Goal: Information Seeking & Learning: Check status

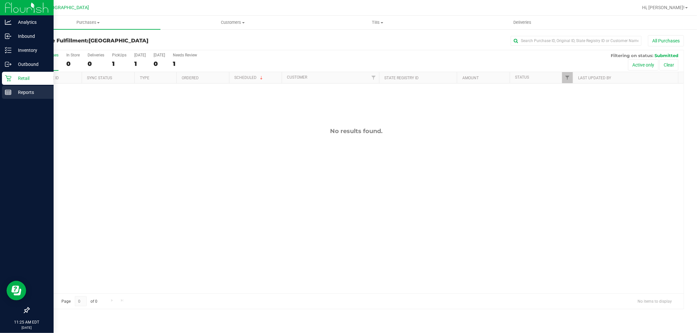
click at [16, 94] on p "Reports" at bounding box center [30, 92] width 39 height 8
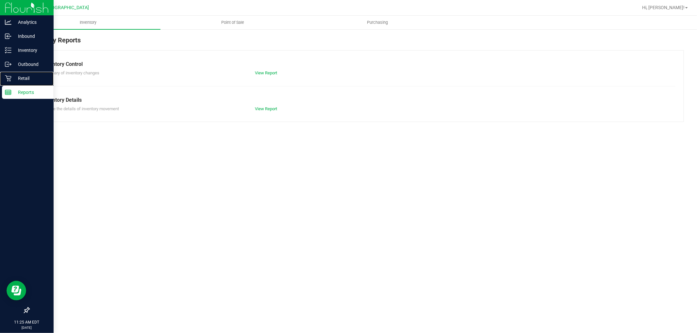
click at [17, 77] on p "Retail" at bounding box center [30, 78] width 39 height 8
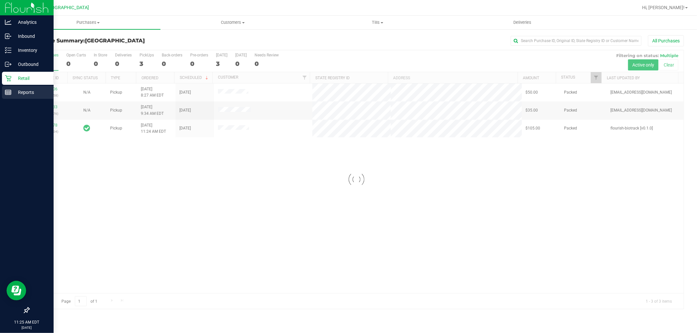
click at [24, 88] on p "Reports" at bounding box center [30, 92] width 39 height 8
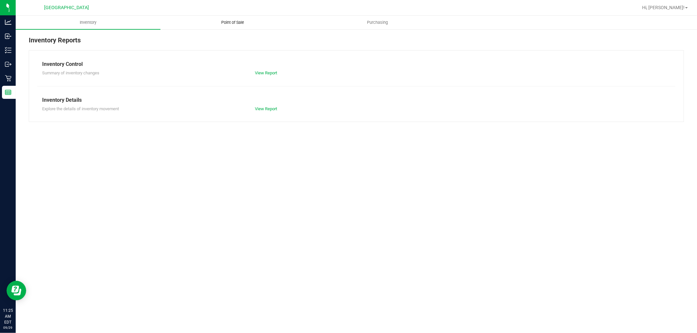
click at [229, 19] on uib-tab-heading "Point of Sale" at bounding box center [233, 22] width 144 height 13
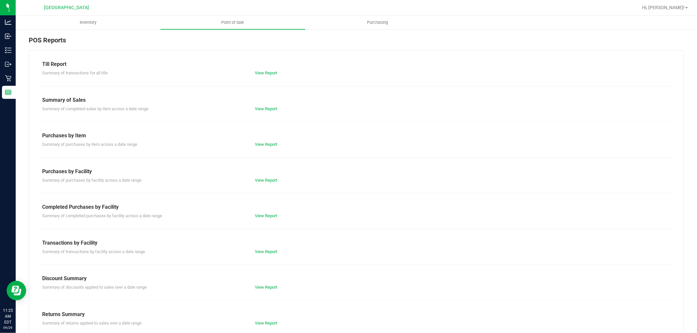
click at [258, 213] on div "Summary of completed purchases by facility across a date range View Report" at bounding box center [356, 215] width 638 height 8
click at [257, 215] on link "View Report" at bounding box center [266, 216] width 22 height 5
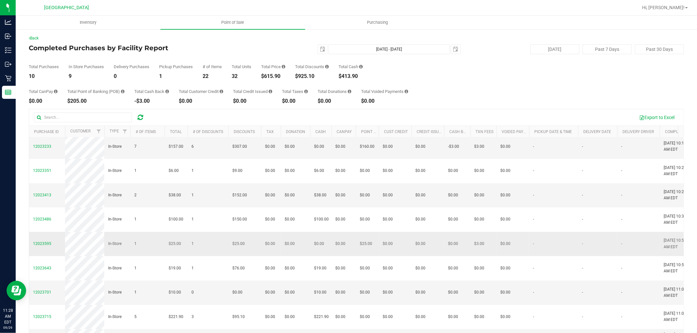
scroll to position [37, 0]
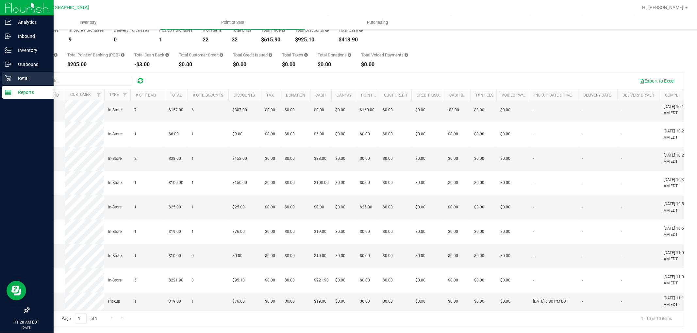
click at [19, 78] on p "Retail" at bounding box center [30, 78] width 39 height 8
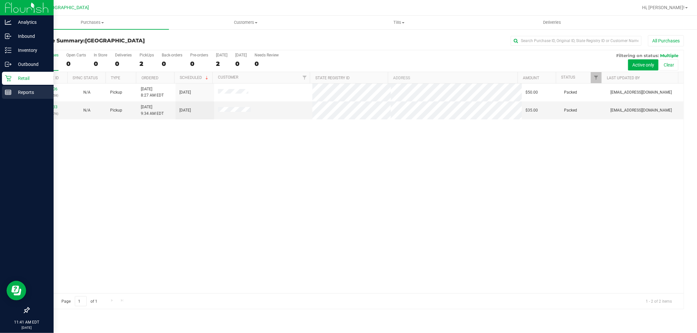
click at [11, 95] on p "Reports" at bounding box center [30, 92] width 39 height 8
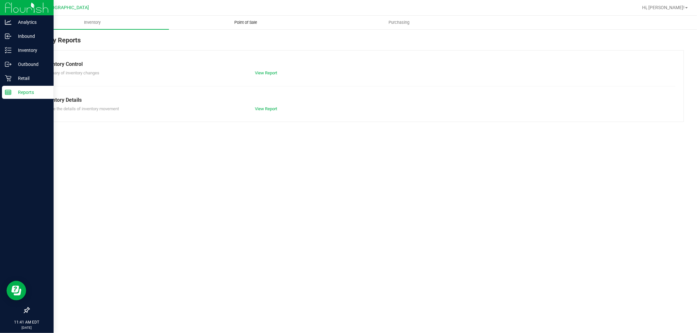
click at [255, 24] on span "Point of Sale" at bounding box center [245, 23] width 40 height 6
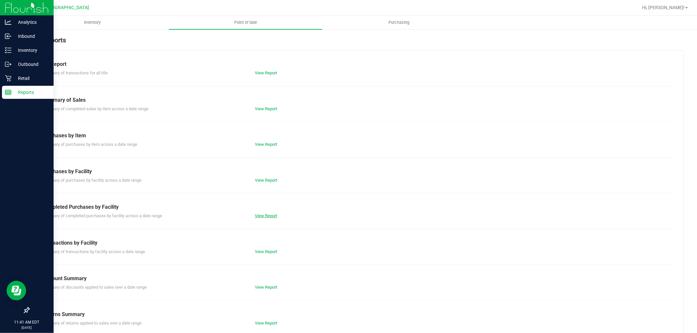
click at [263, 214] on link "View Report" at bounding box center [266, 216] width 22 height 5
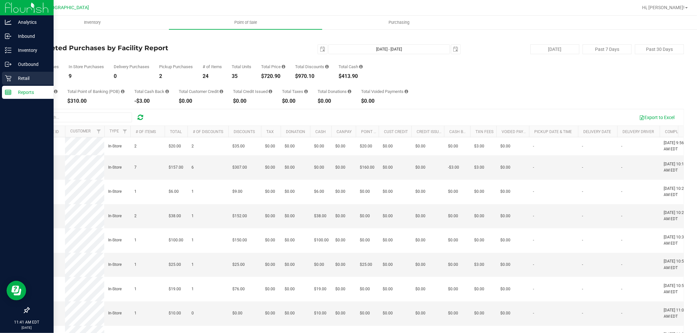
click at [8, 80] on icon at bounding box center [8, 78] width 7 height 7
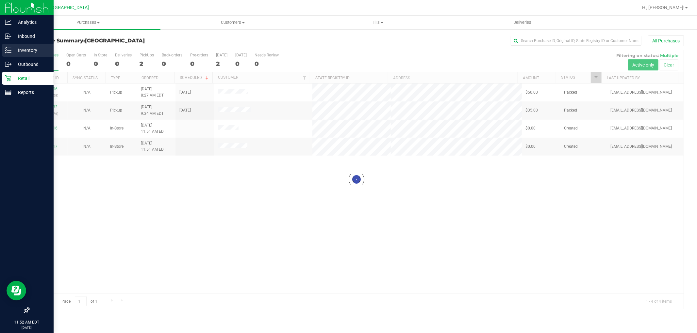
click at [9, 48] on line at bounding box center [10, 48] width 4 height 0
click at [35, 53] on p "Inventory" at bounding box center [30, 50] width 39 height 8
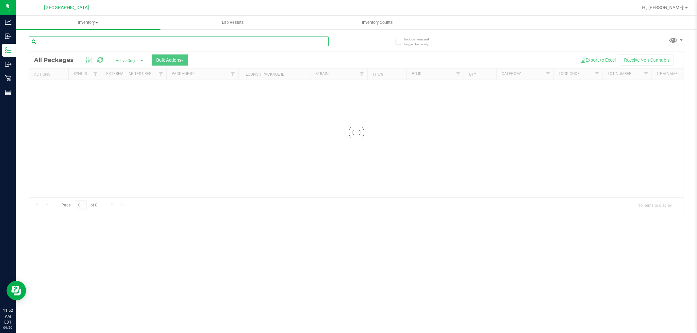
click at [89, 42] on input "text" at bounding box center [179, 42] width 300 height 10
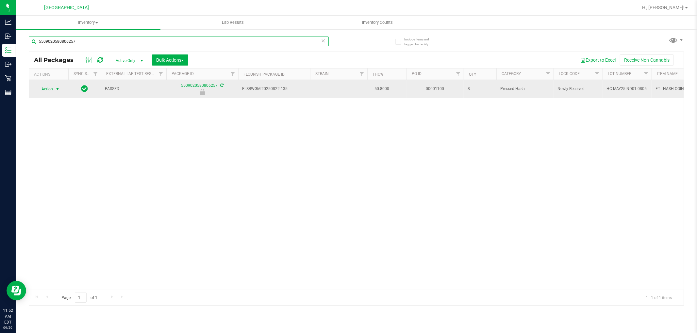
type input "5509020580806257"
click at [57, 89] on span "select" at bounding box center [57, 89] width 5 height 5
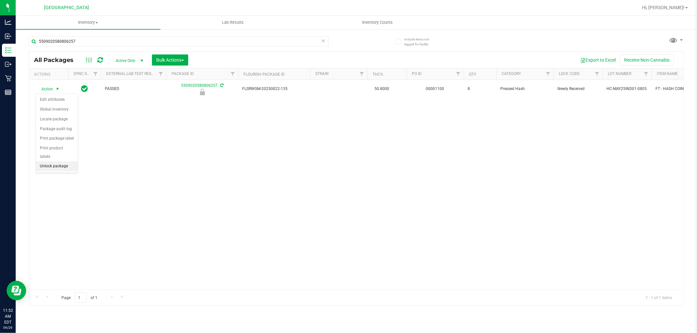
click at [64, 165] on li "Unlock package" at bounding box center [57, 167] width 42 height 10
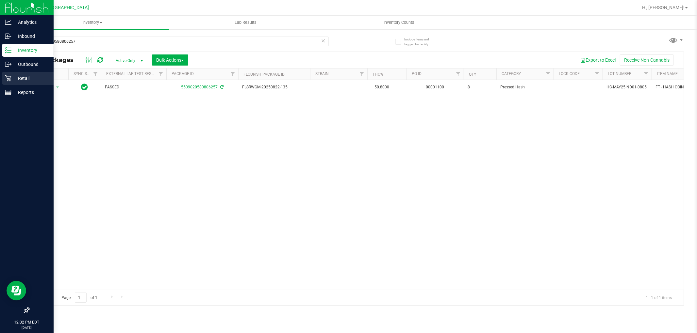
click at [11, 77] on p "Retail" at bounding box center [30, 78] width 39 height 8
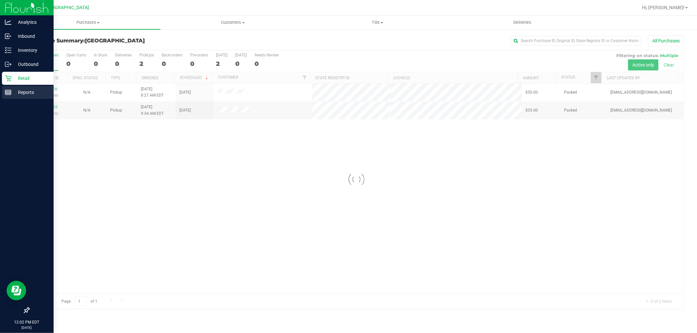
click at [29, 92] on p "Reports" at bounding box center [30, 92] width 39 height 8
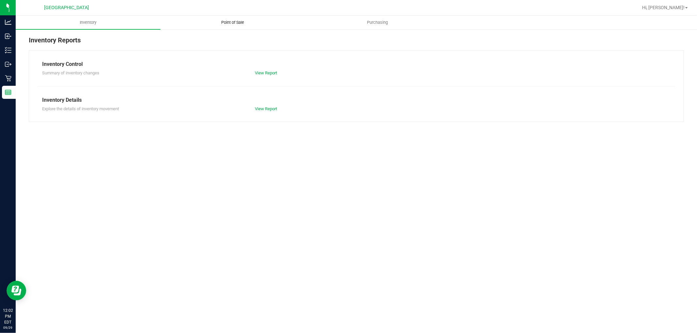
click at [230, 24] on span "Point of Sale" at bounding box center [233, 23] width 40 height 6
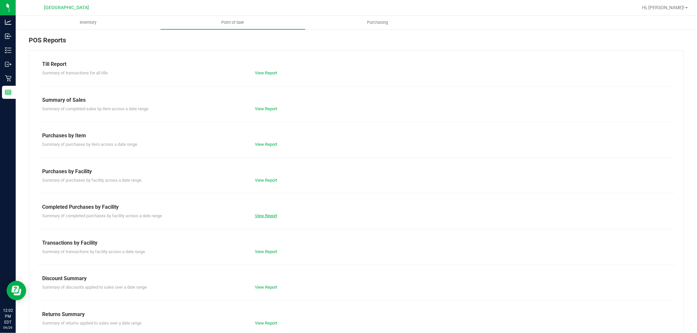
click at [262, 214] on link "View Report" at bounding box center [266, 216] width 22 height 5
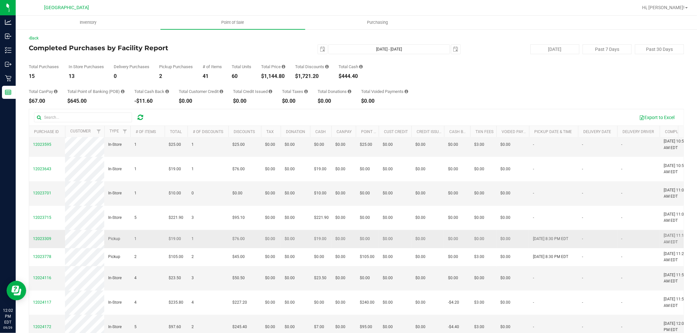
scroll to position [109, 0]
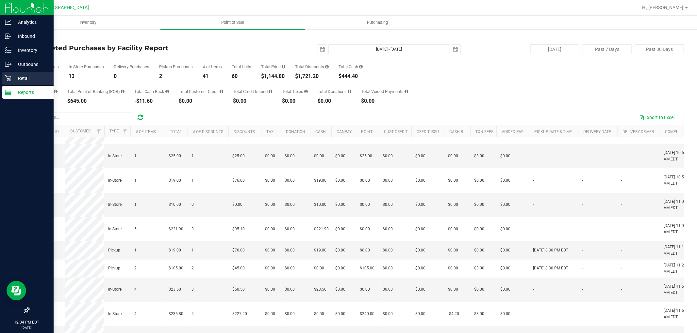
click at [14, 81] on p "Retail" at bounding box center [30, 78] width 39 height 8
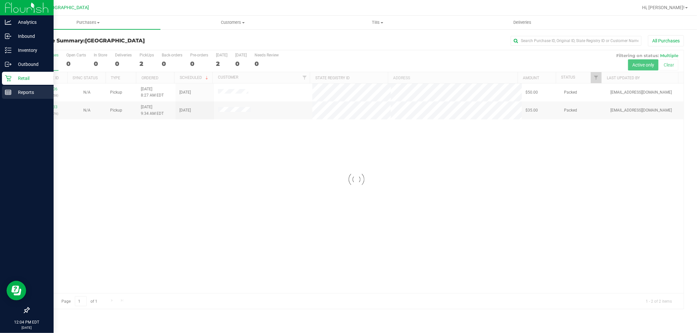
click at [10, 89] on div "Reports" at bounding box center [28, 92] width 52 height 13
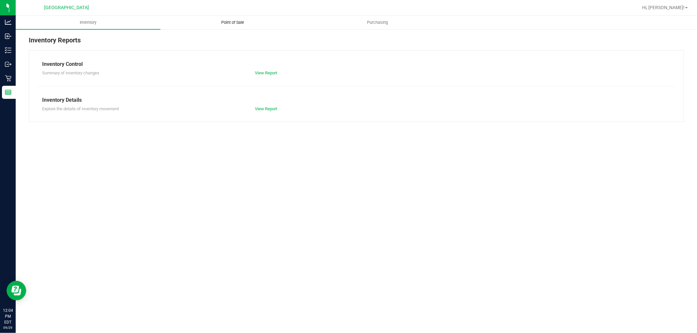
click at [239, 23] on span "Point of Sale" at bounding box center [233, 23] width 40 height 6
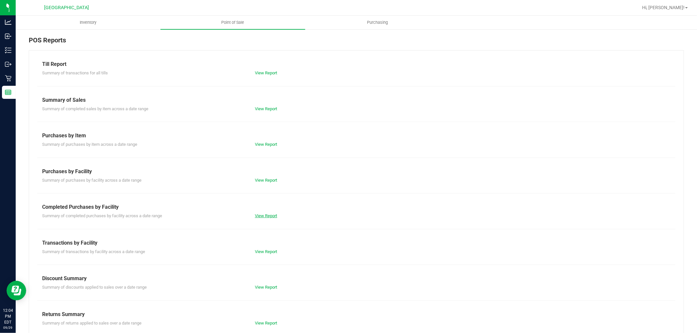
click at [262, 218] on link "View Report" at bounding box center [266, 216] width 22 height 5
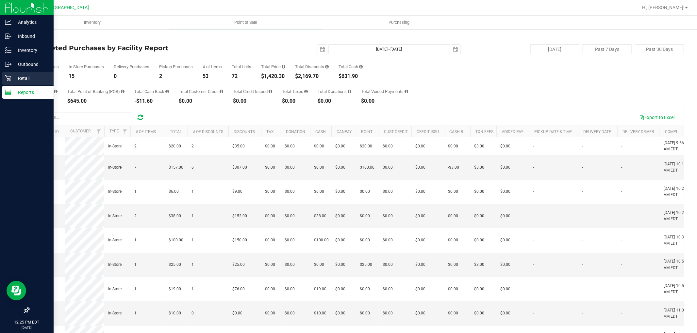
click at [15, 79] on p "Retail" at bounding box center [30, 78] width 39 height 8
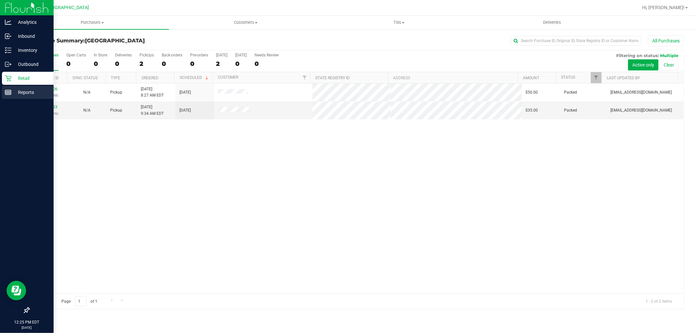
click at [13, 91] on p "Reports" at bounding box center [30, 92] width 39 height 8
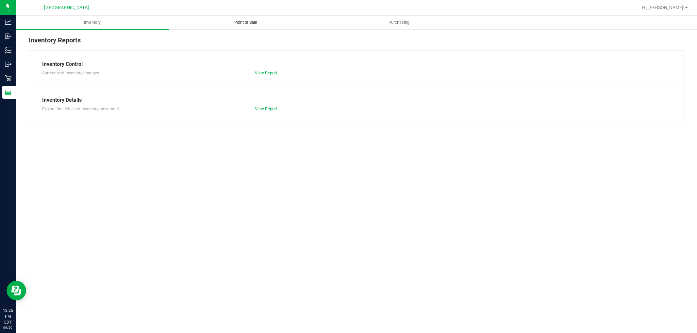
click at [243, 22] on span "Point of Sale" at bounding box center [245, 23] width 40 height 6
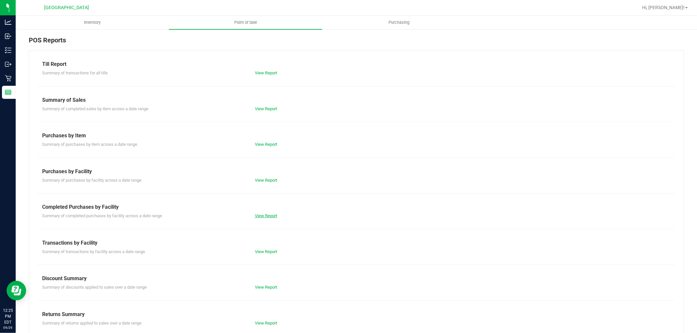
click at [268, 214] on link "View Report" at bounding box center [266, 216] width 22 height 5
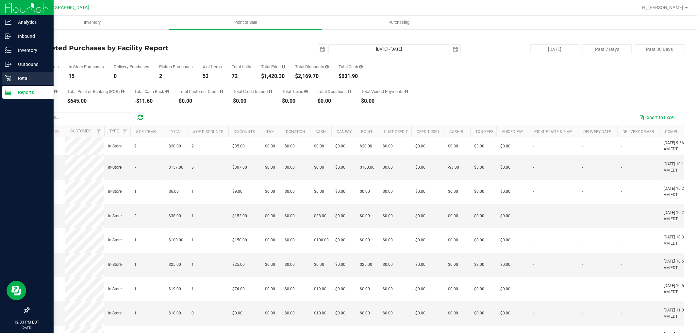
click at [8, 78] on icon at bounding box center [8, 78] width 6 height 6
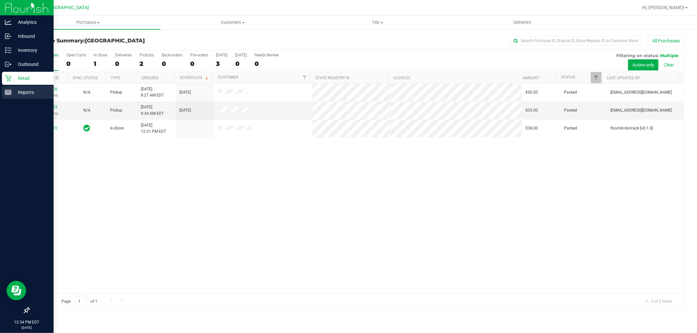
click at [8, 88] on div "Reports" at bounding box center [28, 92] width 52 height 13
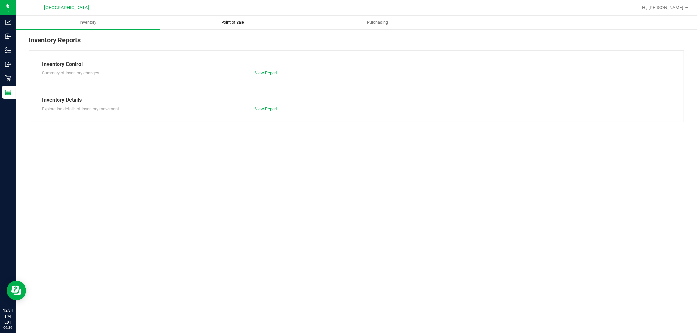
click at [236, 22] on span "Point of Sale" at bounding box center [233, 23] width 40 height 6
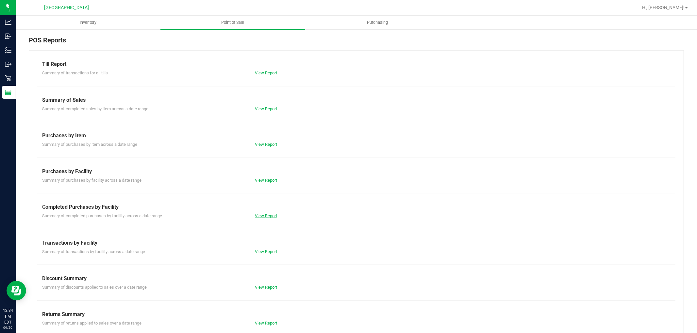
click at [257, 215] on link "View Report" at bounding box center [266, 216] width 22 height 5
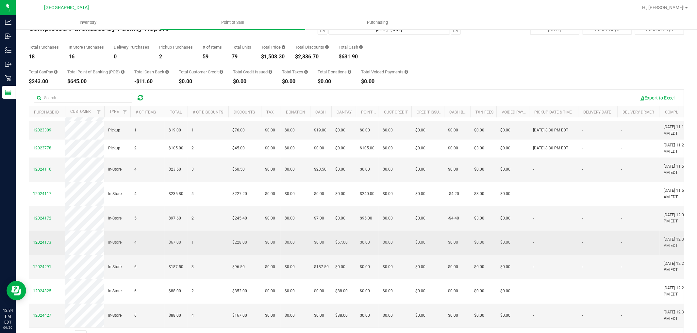
scroll to position [37, 0]
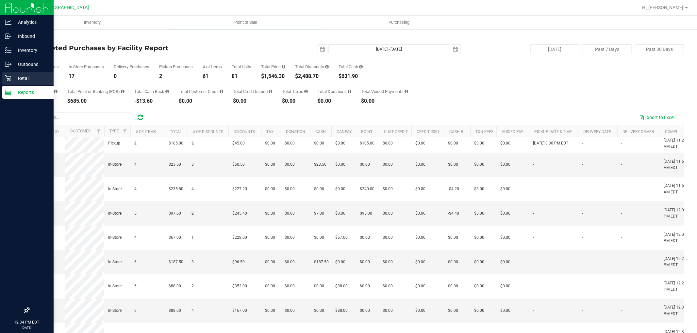
click at [14, 80] on p "Retail" at bounding box center [30, 78] width 39 height 8
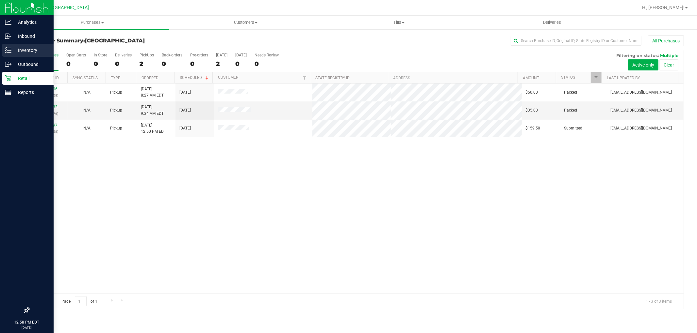
click at [17, 49] on p "Inventory" at bounding box center [30, 50] width 39 height 8
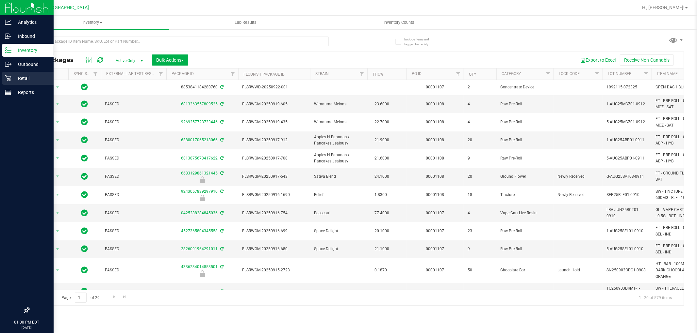
click at [18, 81] on p "Retail" at bounding box center [30, 78] width 39 height 8
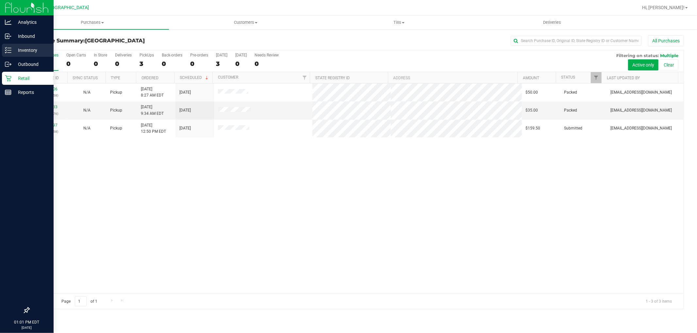
click at [25, 48] on p "Inventory" at bounding box center [30, 50] width 39 height 8
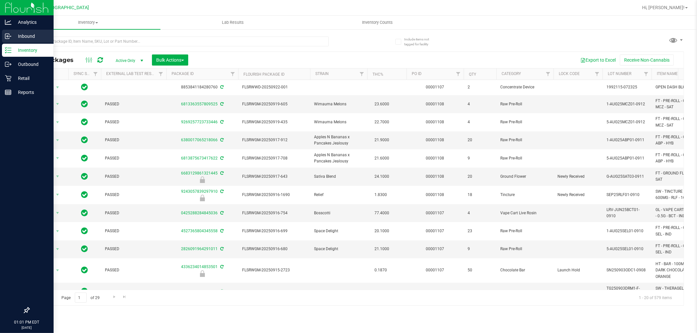
click at [35, 39] on p "Inbound" at bounding box center [30, 36] width 39 height 8
